Goal: Transaction & Acquisition: Purchase product/service

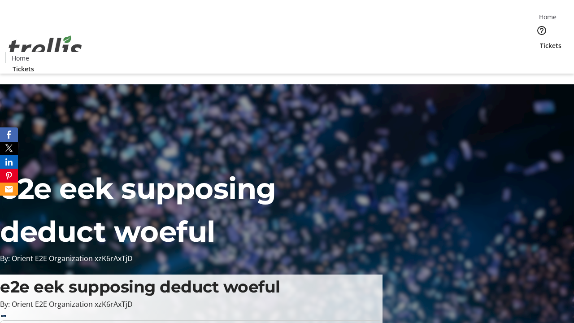
click at [540, 41] on span "Tickets" at bounding box center [551, 45] width 22 height 9
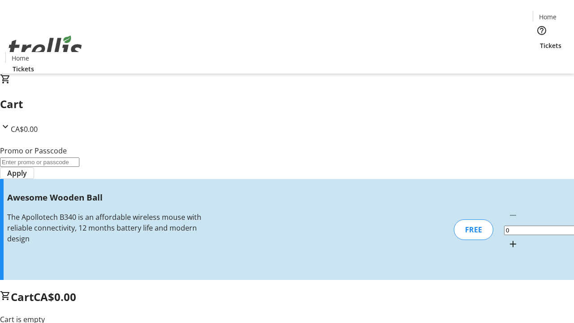
click at [507, 239] on mat-icon "Increment by one" at bounding box center [512, 244] width 11 height 11
type input "1"
